Goal: Transaction & Acquisition: Purchase product/service

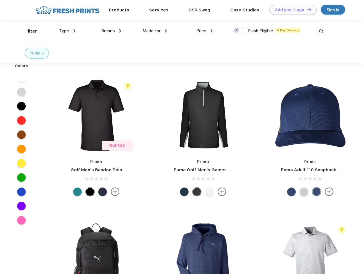
click at [291, 10] on link "Add your Logo Design Tool" at bounding box center [292, 10] width 47 height 10
click at [0, 0] on div "Design Tool" at bounding box center [0, 0] width 0 height 0
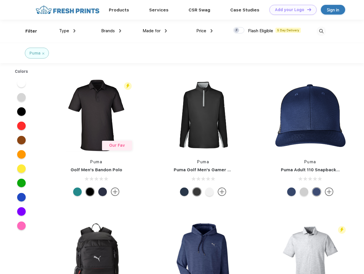
click at [307, 9] on link "Add your Logo Design Tool" at bounding box center [292, 10] width 47 height 10
click at [27, 31] on div "Filter" at bounding box center [31, 31] width 12 height 7
click at [67, 31] on span "Type" at bounding box center [64, 30] width 10 height 5
click at [111, 31] on span "Brands" at bounding box center [108, 30] width 14 height 5
click at [155, 31] on span "Made for" at bounding box center [152, 30] width 18 height 5
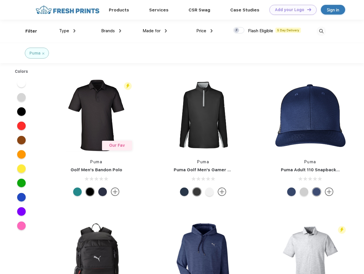
click at [205, 31] on span "Price" at bounding box center [201, 30] width 10 height 5
click at [239, 31] on div at bounding box center [238, 30] width 11 height 6
click at [237, 31] on input "checkbox" at bounding box center [235, 29] width 4 height 4
click at [321, 31] on img at bounding box center [321, 31] width 9 height 9
